Goal: Task Accomplishment & Management: Manage account settings

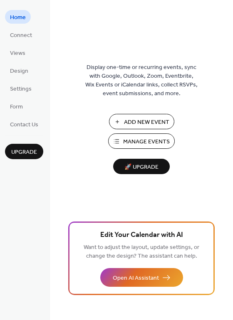
click at [159, 140] on span "Manage Events" at bounding box center [146, 141] width 47 height 9
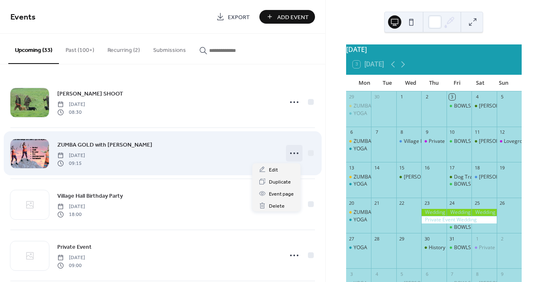
click at [291, 155] on icon at bounding box center [294, 153] width 13 height 13
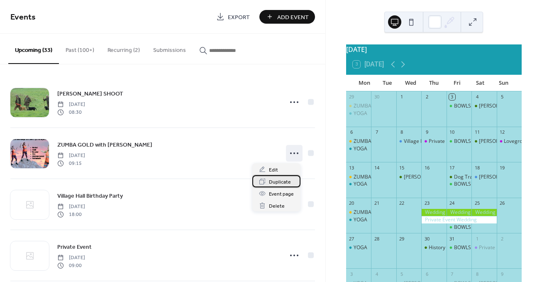
click at [280, 181] on span "Duplicate" at bounding box center [280, 182] width 22 height 9
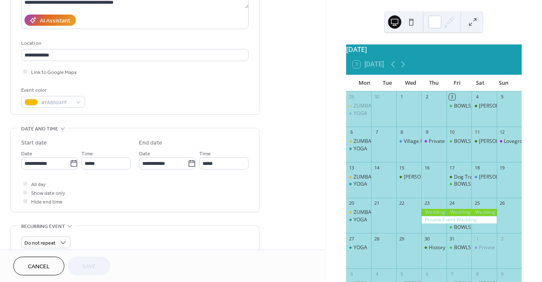
scroll to position [171, 0]
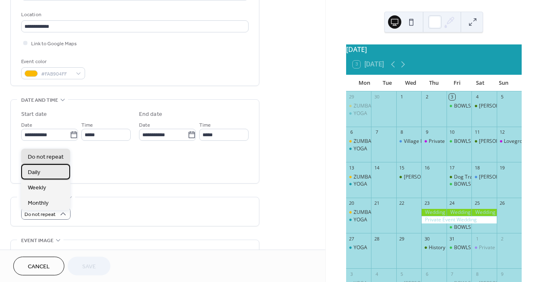
click at [45, 170] on div "Daily" at bounding box center [45, 171] width 49 height 15
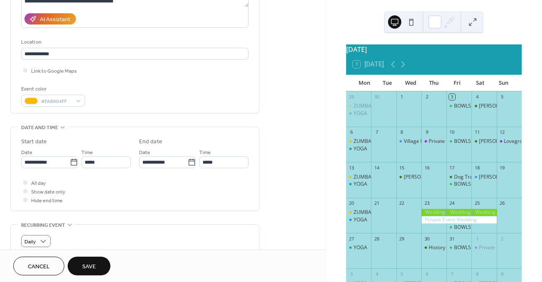
scroll to position [144, 0]
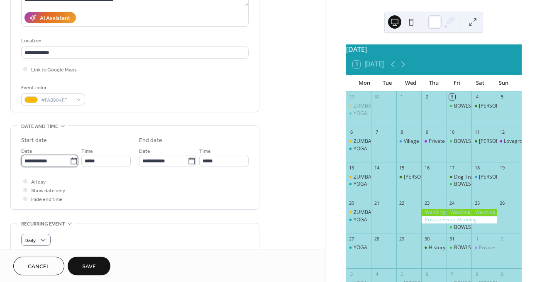
click at [60, 167] on input "**********" at bounding box center [45, 161] width 49 height 12
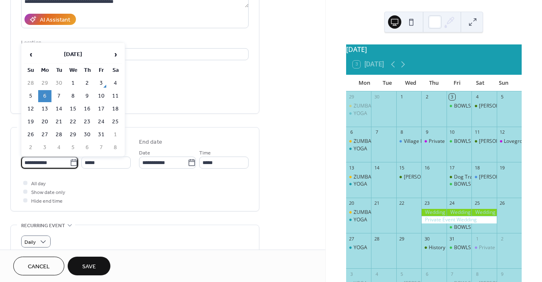
scroll to position [144, 0]
click at [43, 134] on td "27" at bounding box center [44, 135] width 13 height 12
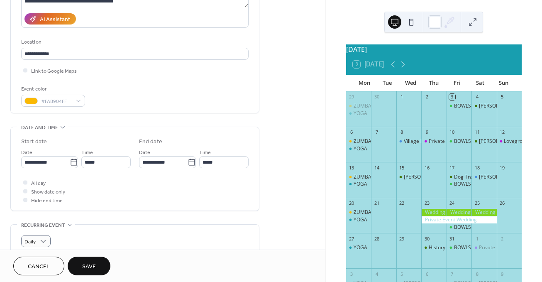
type input "**********"
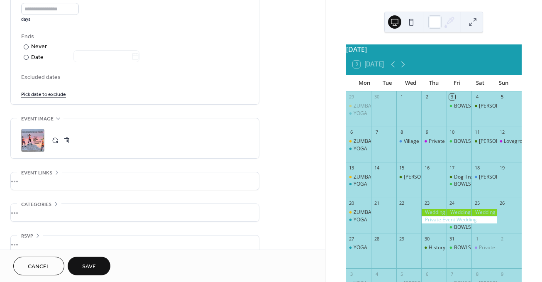
scroll to position [411, 0]
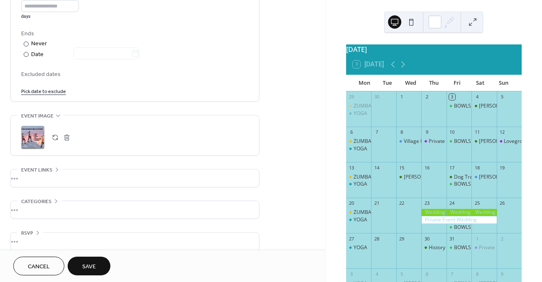
click at [81, 266] on button "Save" at bounding box center [89, 266] width 43 height 19
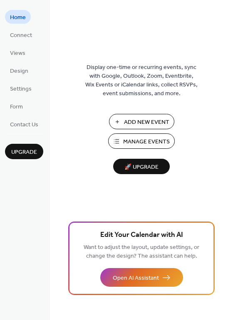
click at [134, 141] on span "Manage Events" at bounding box center [146, 141] width 47 height 9
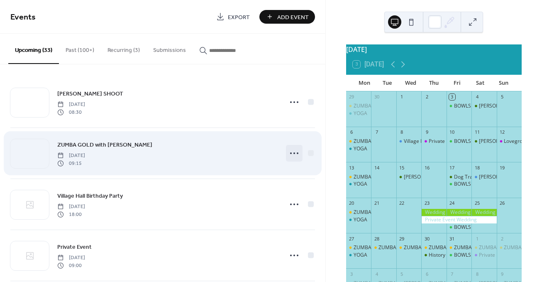
click at [294, 153] on circle at bounding box center [295, 153] width 2 height 2
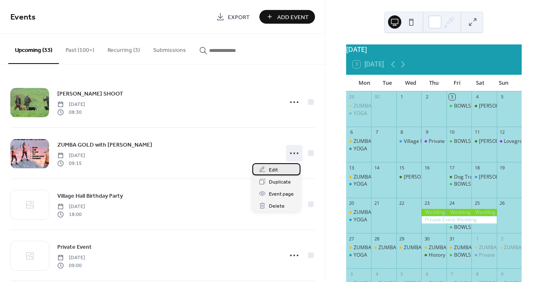
click at [267, 171] on div "Edit" at bounding box center [276, 169] width 48 height 12
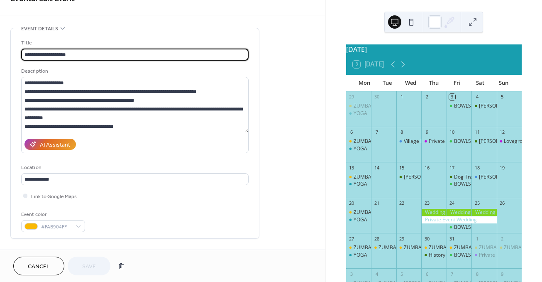
click at [36, 267] on span "Cancel" at bounding box center [39, 266] width 22 height 9
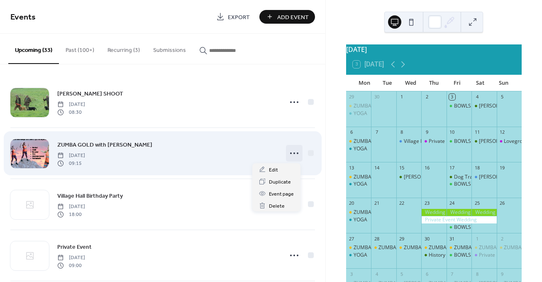
click at [293, 153] on icon at bounding box center [294, 153] width 13 height 13
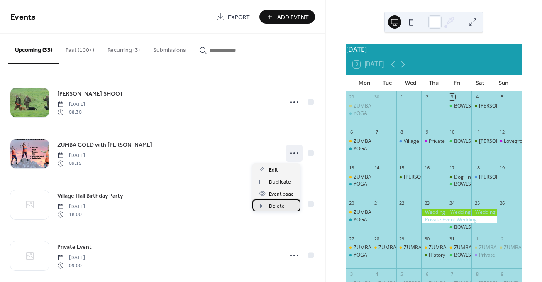
click at [281, 209] on span "Delete" at bounding box center [277, 206] width 16 height 9
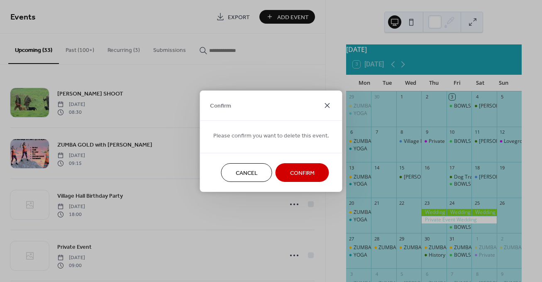
click at [324, 104] on icon at bounding box center [328, 105] width 10 height 10
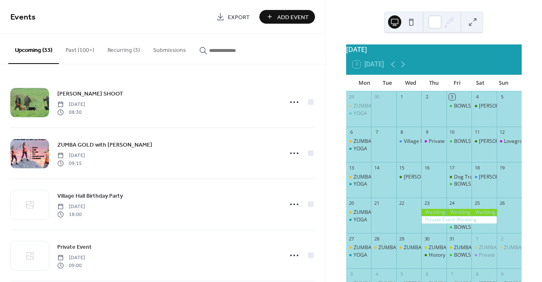
click at [120, 47] on button "Recurring (3)" at bounding box center [124, 48] width 46 height 29
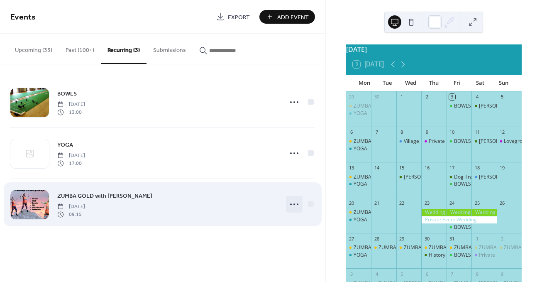
click at [294, 204] on circle at bounding box center [295, 204] width 2 height 2
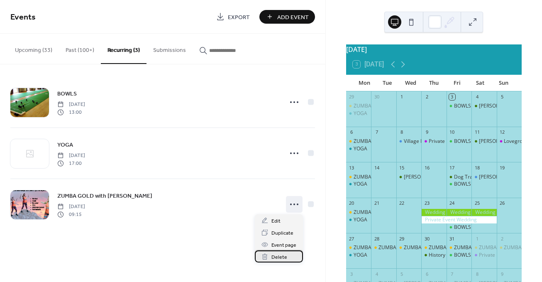
click at [280, 258] on span "Delete" at bounding box center [280, 257] width 16 height 9
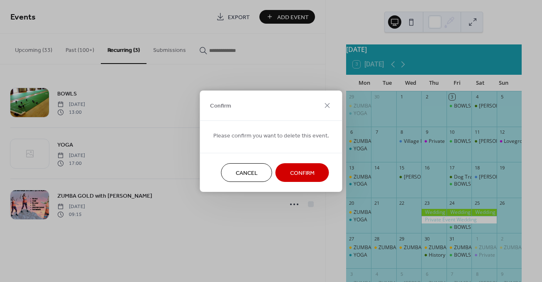
click at [305, 174] on span "Confirm" at bounding box center [302, 173] width 24 height 9
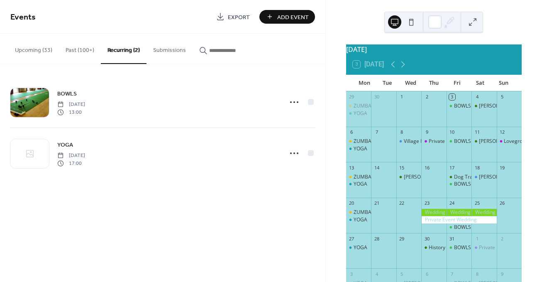
click at [72, 47] on button "Past (100+)" at bounding box center [80, 48] width 42 height 29
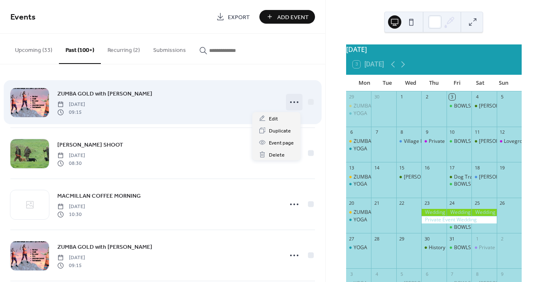
click at [295, 103] on icon at bounding box center [294, 101] width 13 height 13
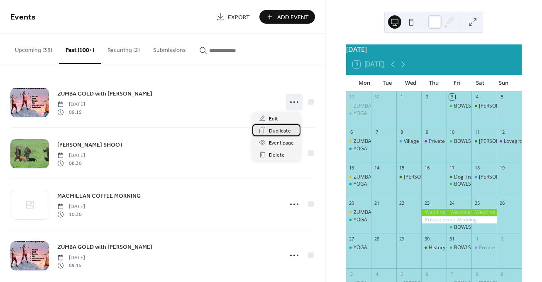
click at [283, 132] on span "Duplicate" at bounding box center [280, 131] width 22 height 9
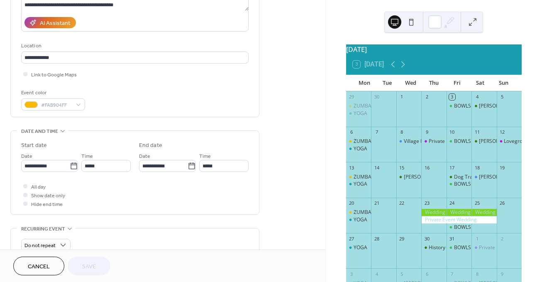
scroll to position [171, 0]
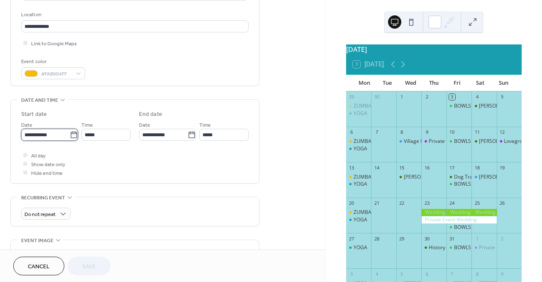
click at [56, 137] on input "**********" at bounding box center [45, 135] width 49 height 12
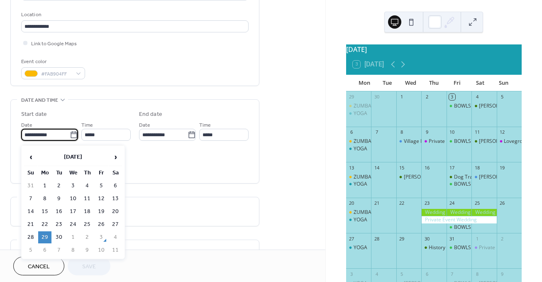
scroll to position [171, 0]
click at [117, 156] on span "›" at bounding box center [115, 157] width 12 height 17
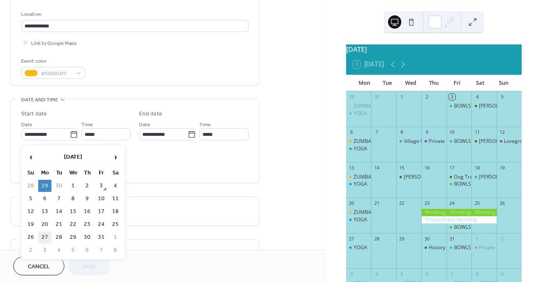
click at [46, 237] on td "27" at bounding box center [44, 237] width 13 height 12
type input "**********"
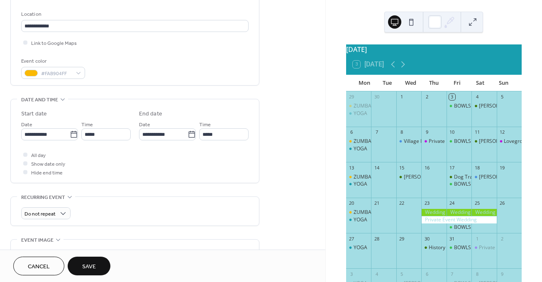
scroll to position [172, 0]
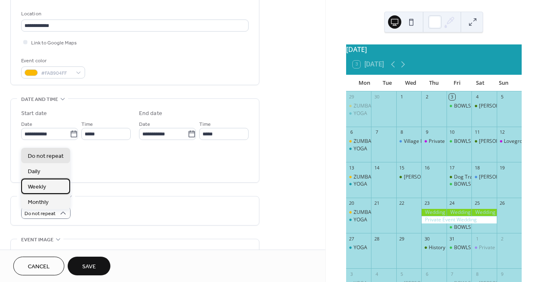
click at [54, 190] on div "Weekly" at bounding box center [45, 186] width 49 height 15
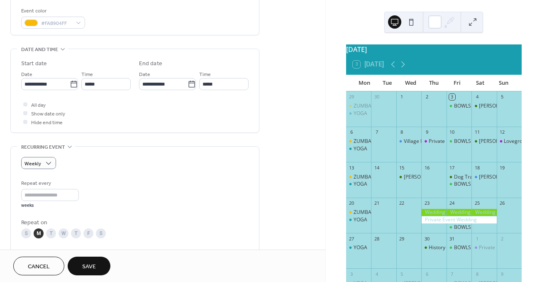
scroll to position [224, 0]
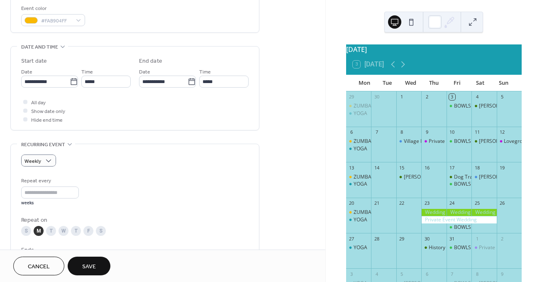
click at [86, 269] on span "Save" at bounding box center [89, 266] width 14 height 9
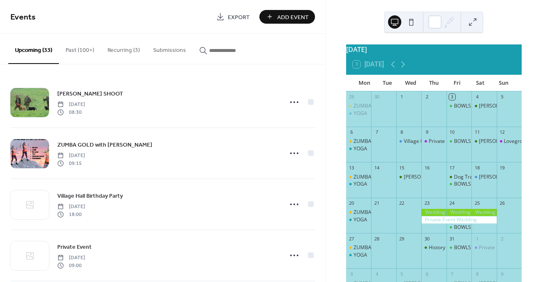
scroll to position [1, 0]
